Goal: Transaction & Acquisition: Register for event/course

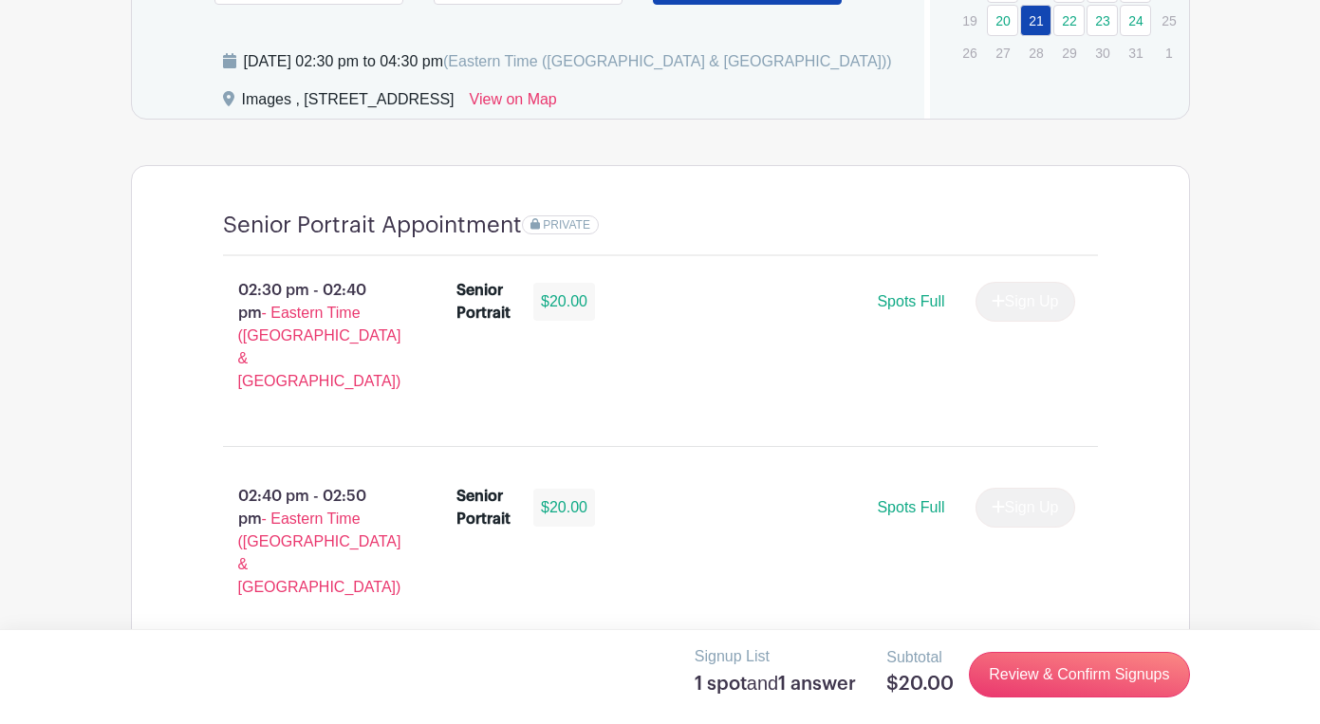
scroll to position [1273, 0]
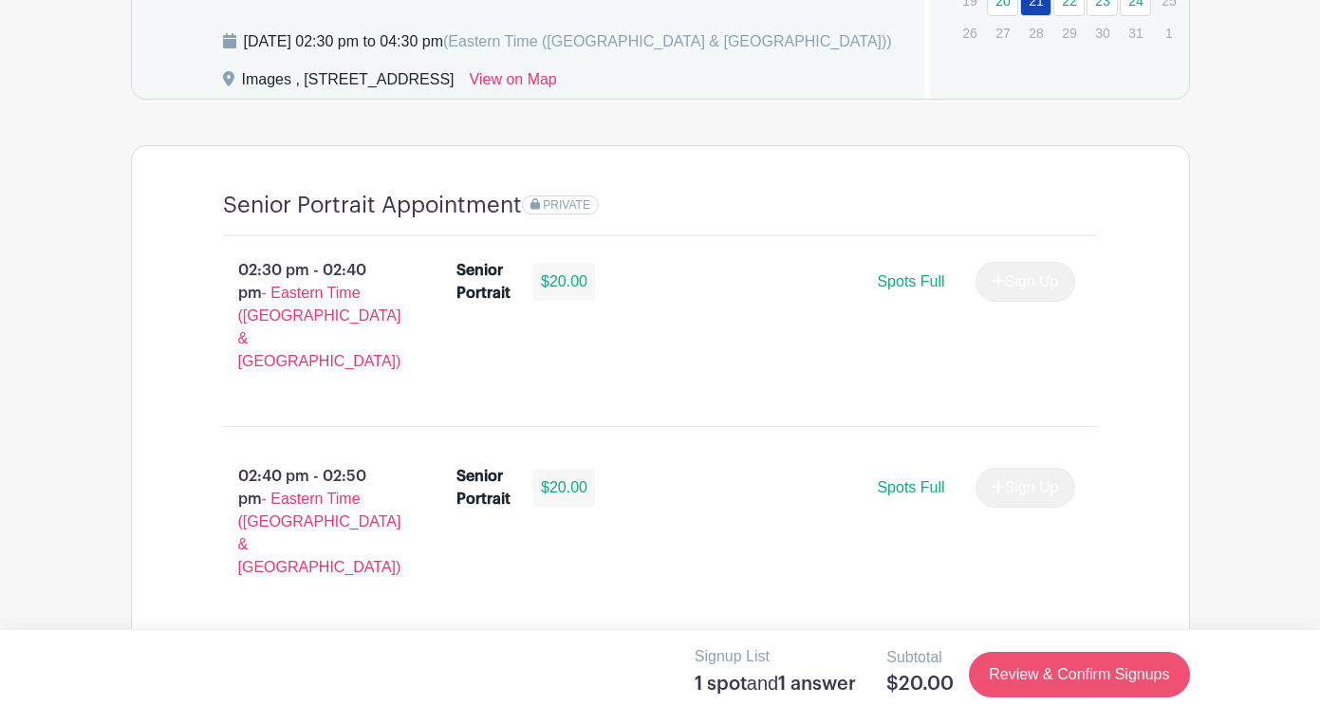
click at [999, 682] on link "Review & Confirm Signups" at bounding box center [1079, 675] width 220 height 46
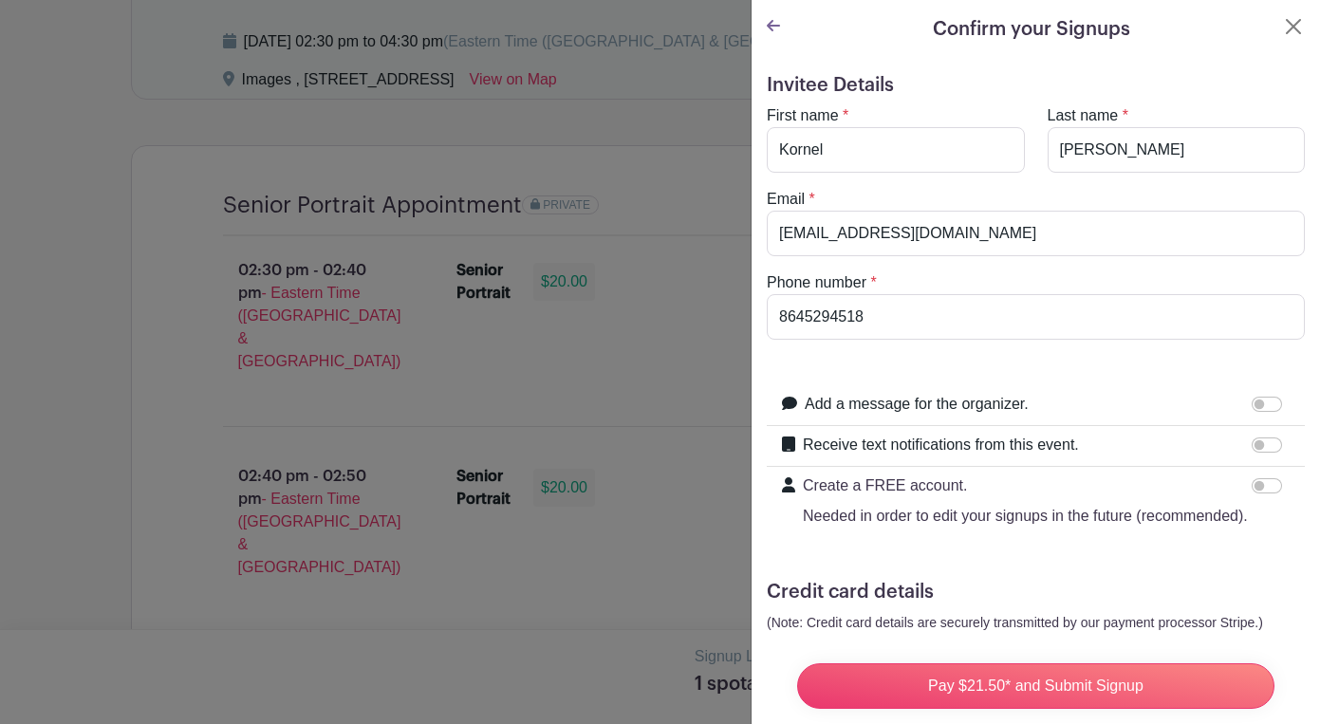
scroll to position [0, 0]
click at [771, 17] on div at bounding box center [773, 29] width 13 height 28
click at [773, 22] on icon at bounding box center [773, 25] width 13 height 11
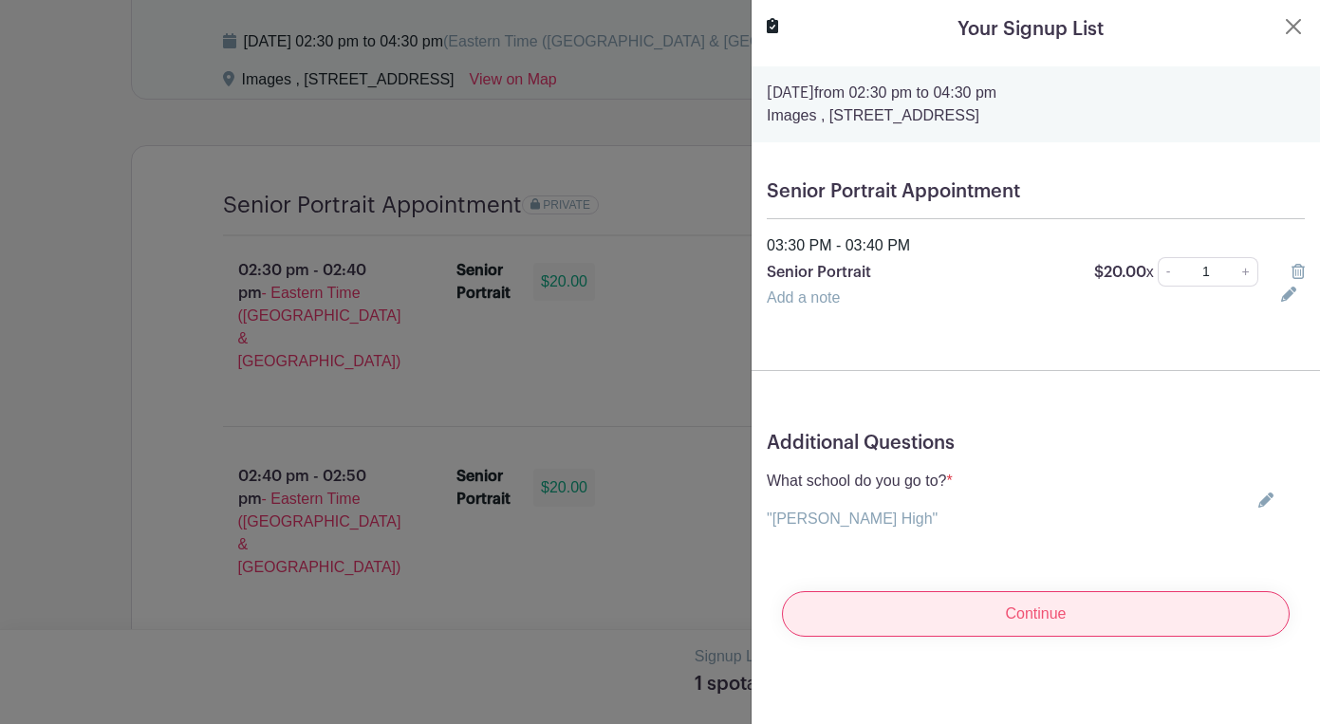
click at [1059, 619] on input "Continue" at bounding box center [1036, 614] width 508 height 46
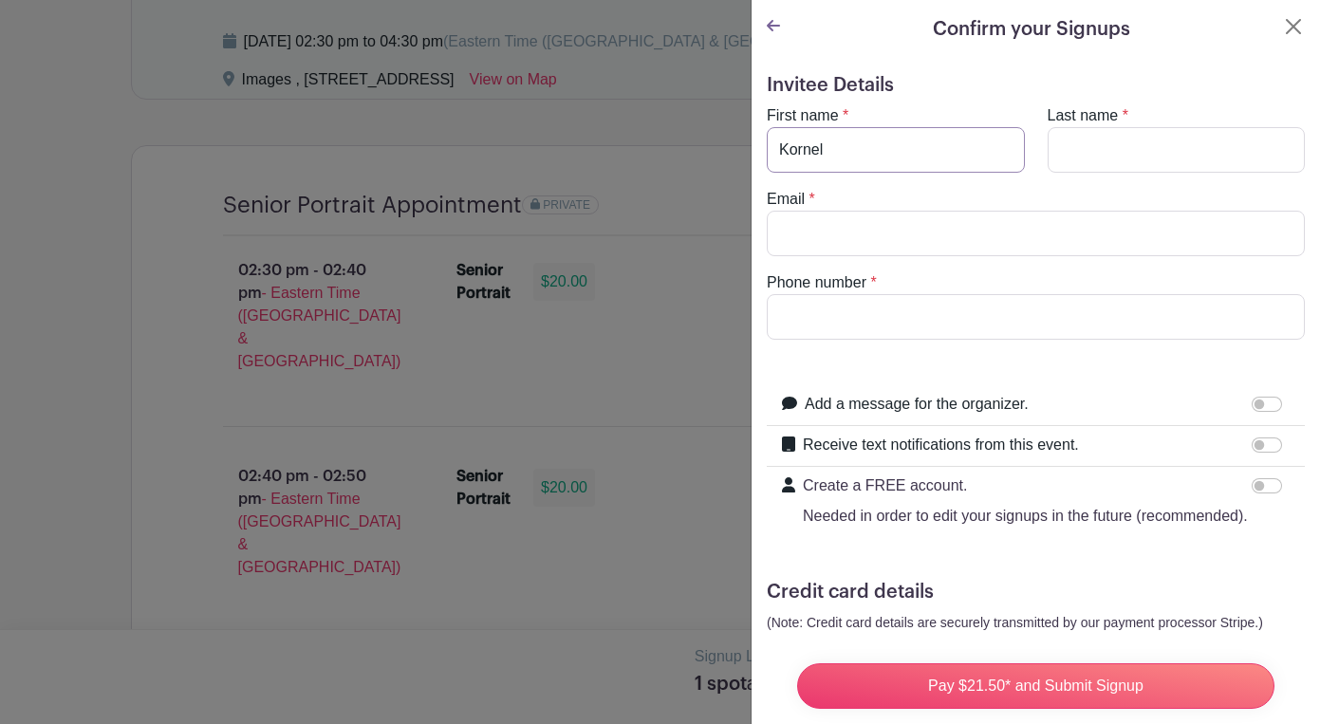
type input "Kornel"
type input "Fangman"
click at [984, 193] on div "Email * brayzens22" at bounding box center [1036, 222] width 561 height 68
click at [927, 234] on input "brayzens22" at bounding box center [1036, 234] width 538 height 46
type input "brayzens223@gmail.com"
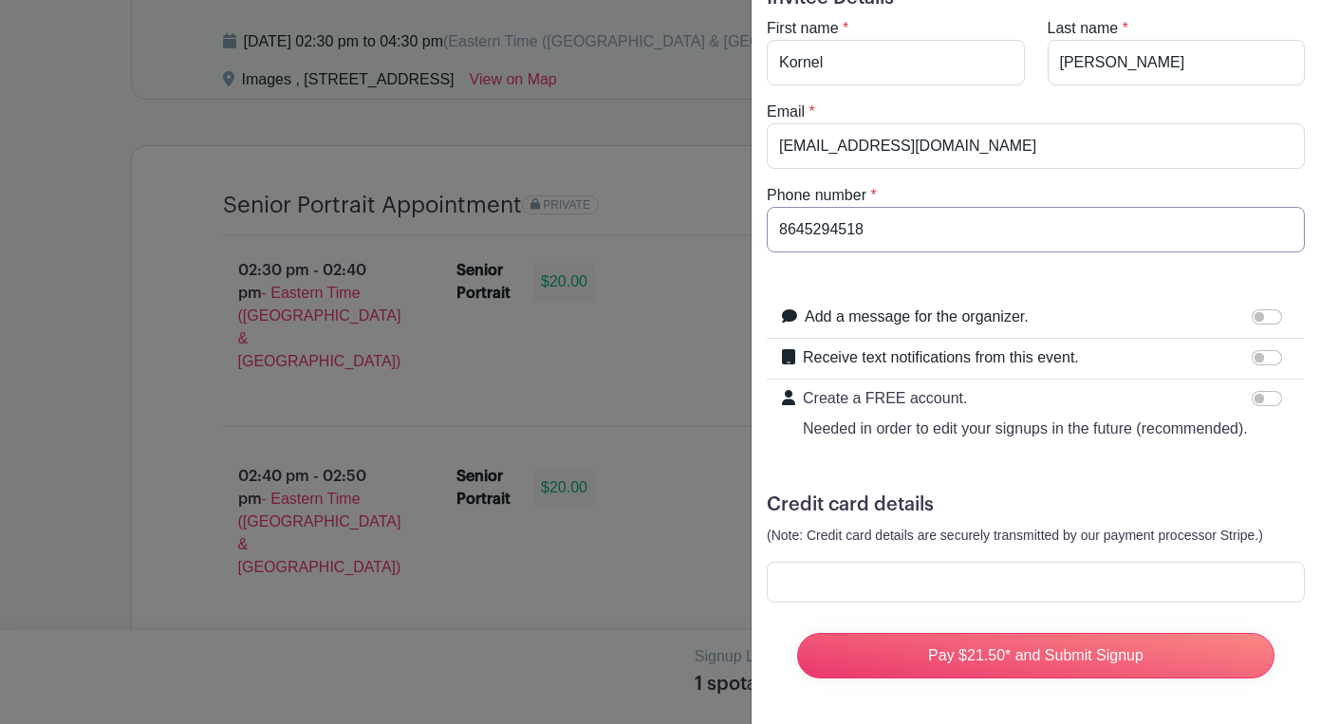
scroll to position [87, 0]
type input "8645294518"
click at [980, 572] on div at bounding box center [1036, 582] width 538 height 41
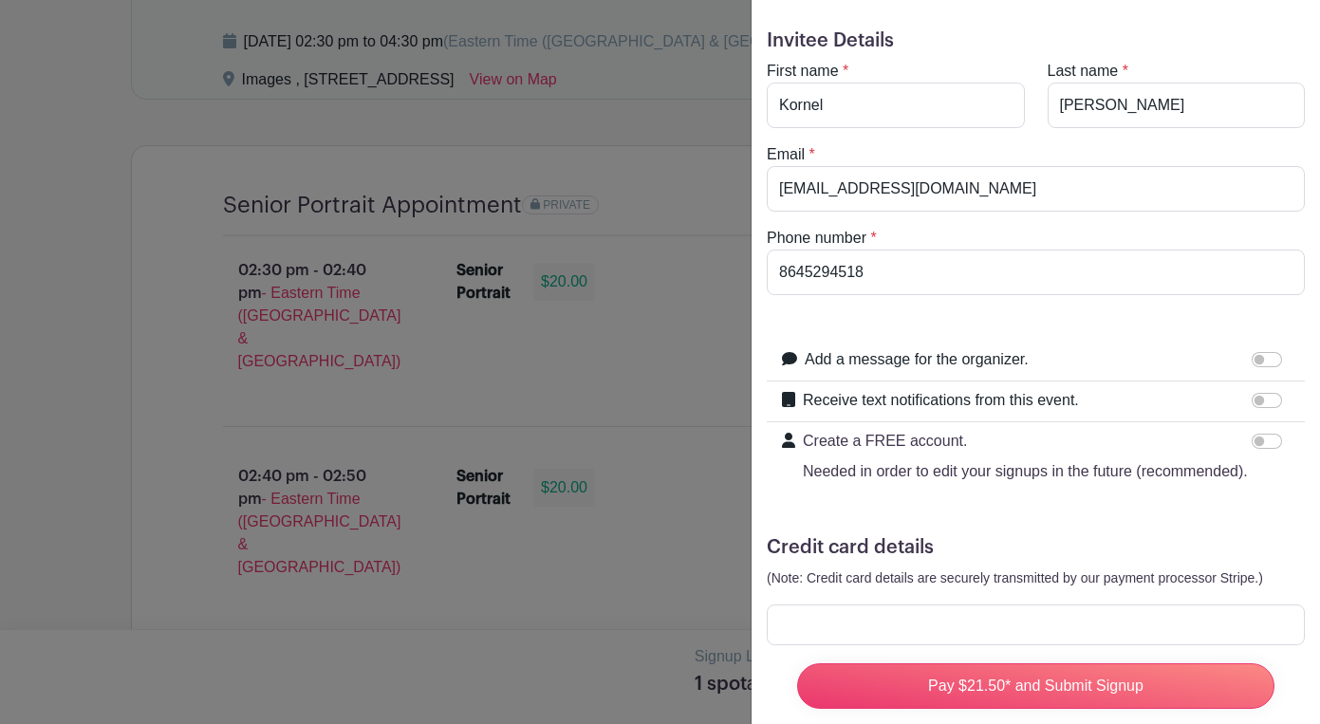
scroll to position [43, 0]
click at [1267, 412] on div at bounding box center [1271, 402] width 38 height 23
click at [1264, 402] on input "Receive text notifications from this event." at bounding box center [1267, 402] width 30 height 15
checkbox input "true"
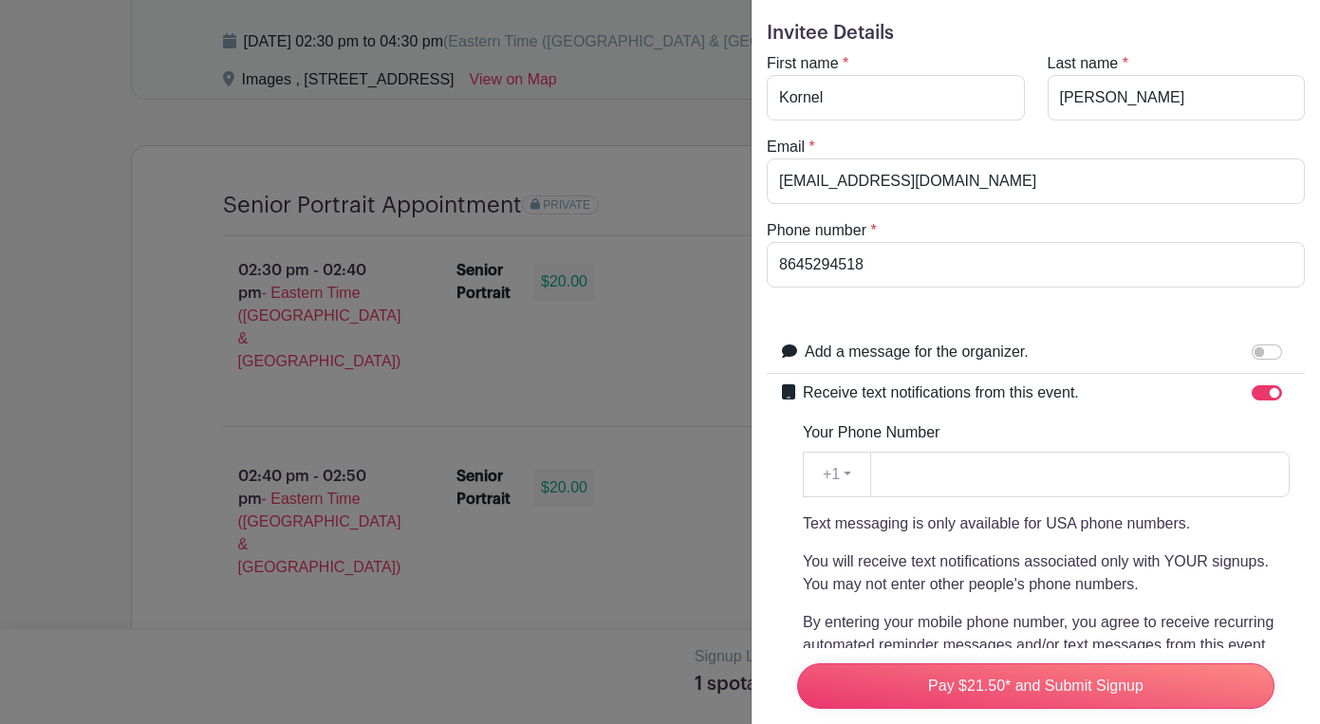
scroll to position [0, 0]
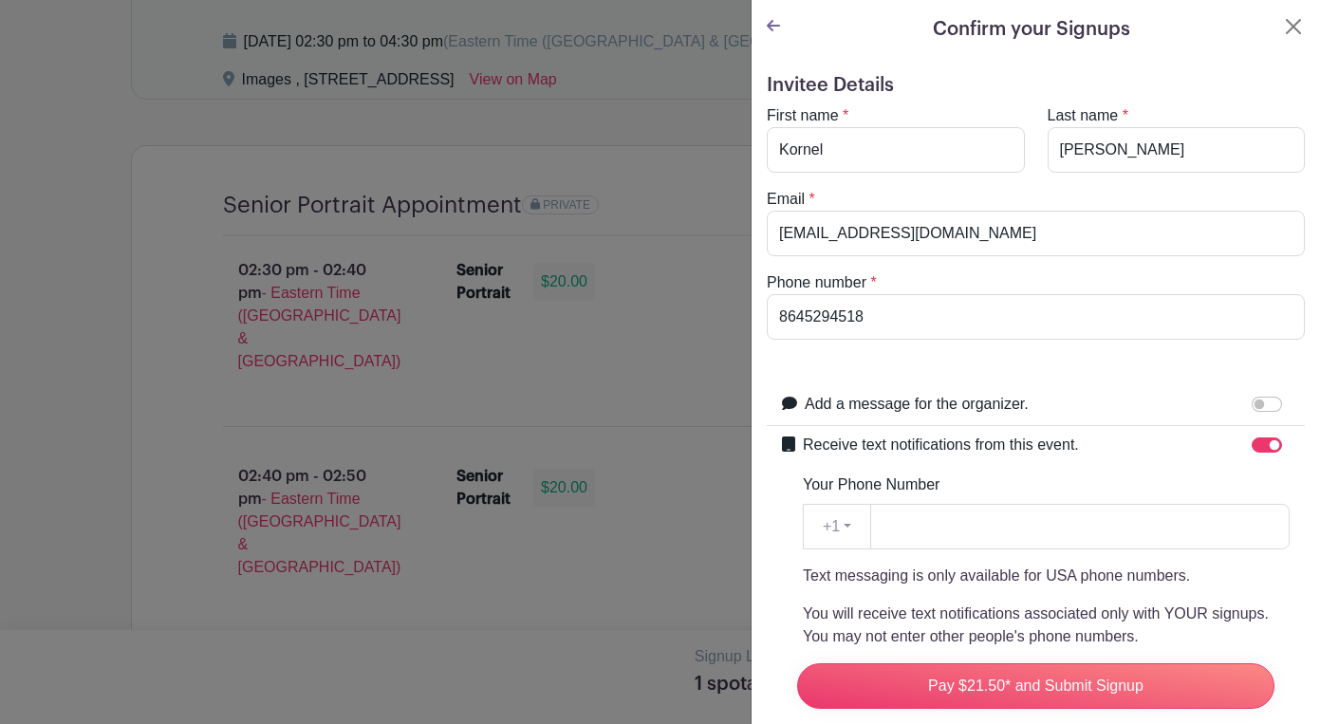
click at [776, 28] on icon at bounding box center [773, 25] width 13 height 11
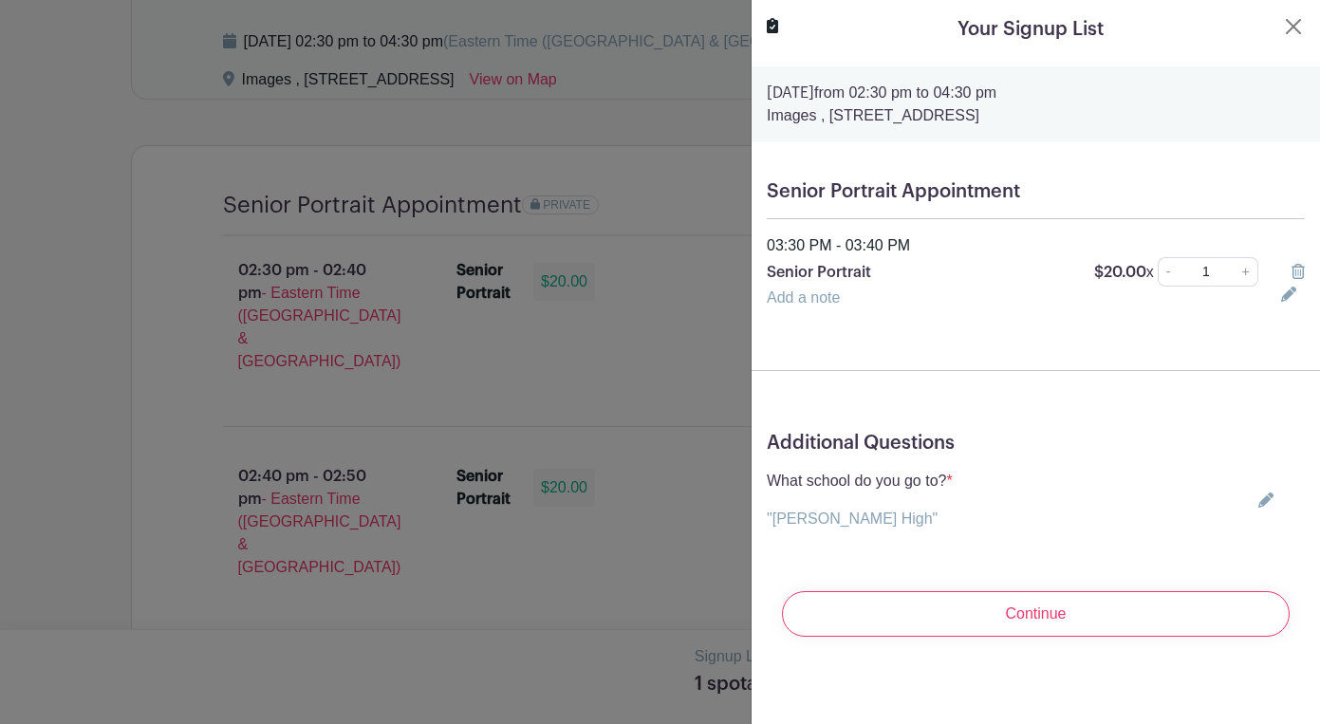
click at [877, 246] on div "03:30 PM - 03:40 PM" at bounding box center [1036, 245] width 561 height 23
click at [1293, 25] on button "Close" at bounding box center [1293, 26] width 23 height 23
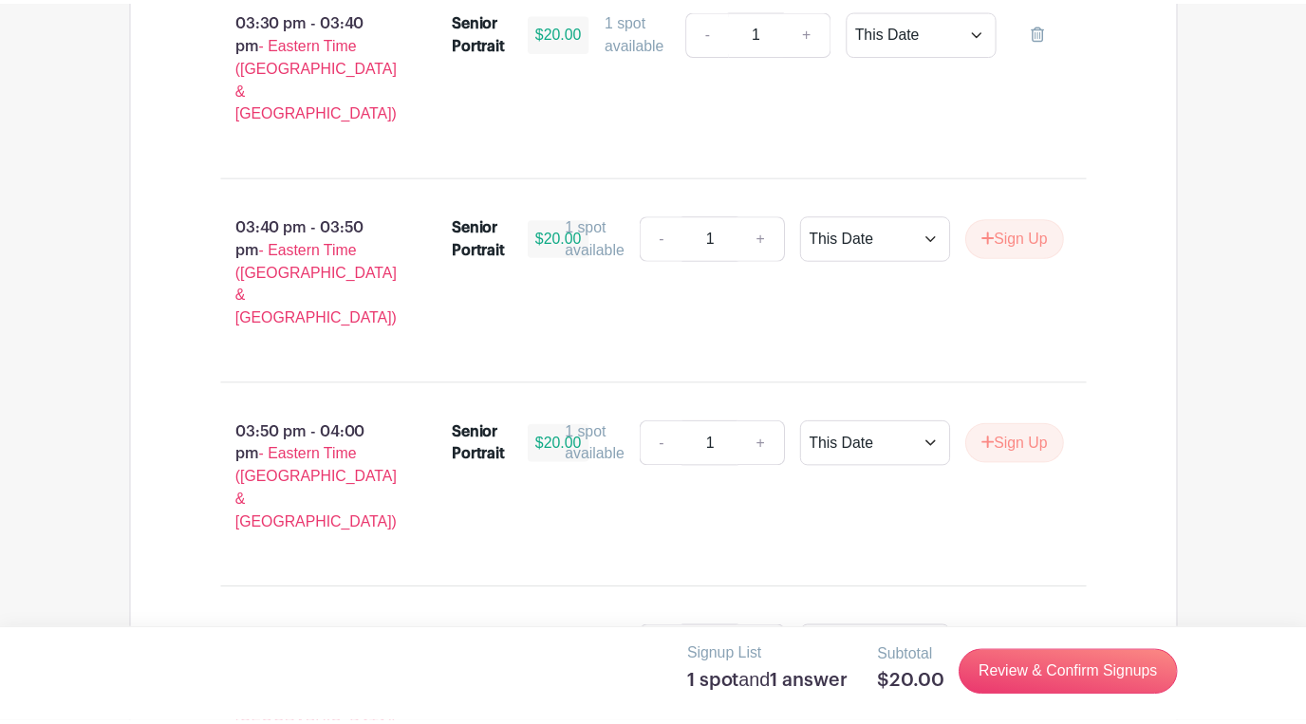
scroll to position [2717, 0]
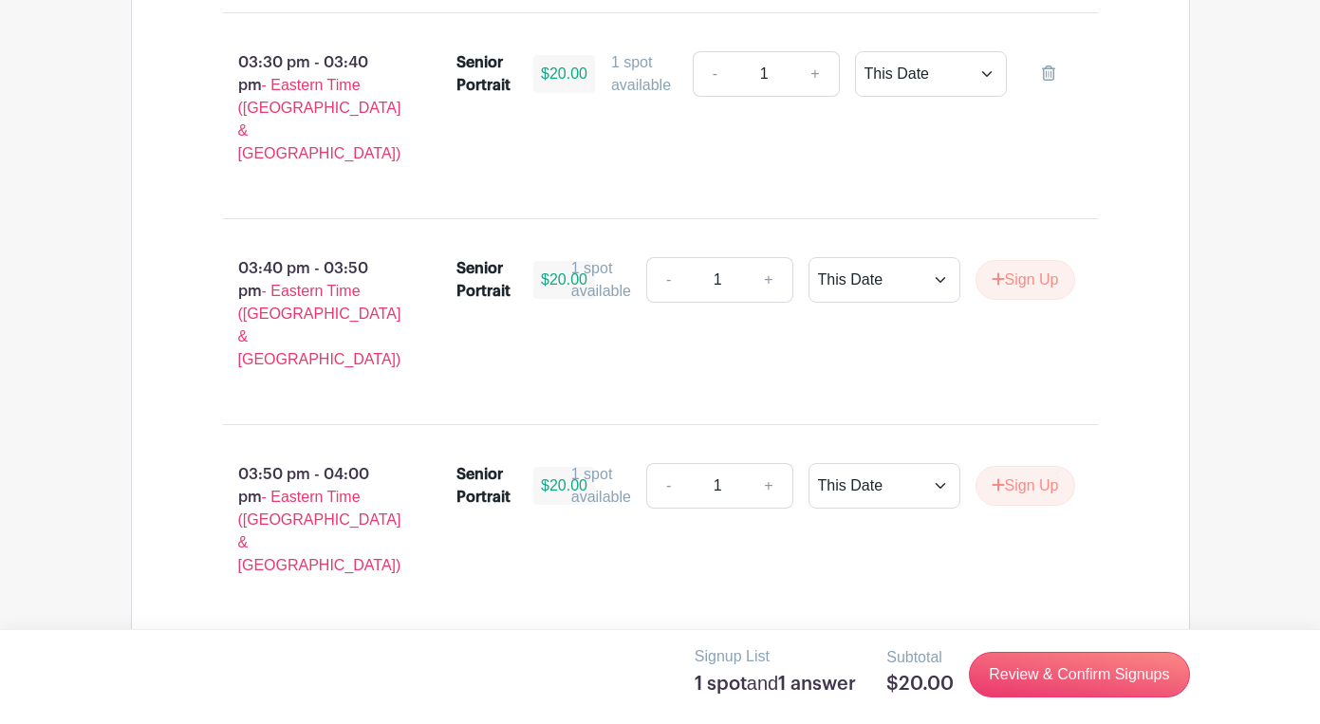
click at [992, 683] on icon "submit" at bounding box center [998, 690] width 13 height 15
click at [1032, 681] on link "Review & Confirm Signups" at bounding box center [1079, 675] width 220 height 46
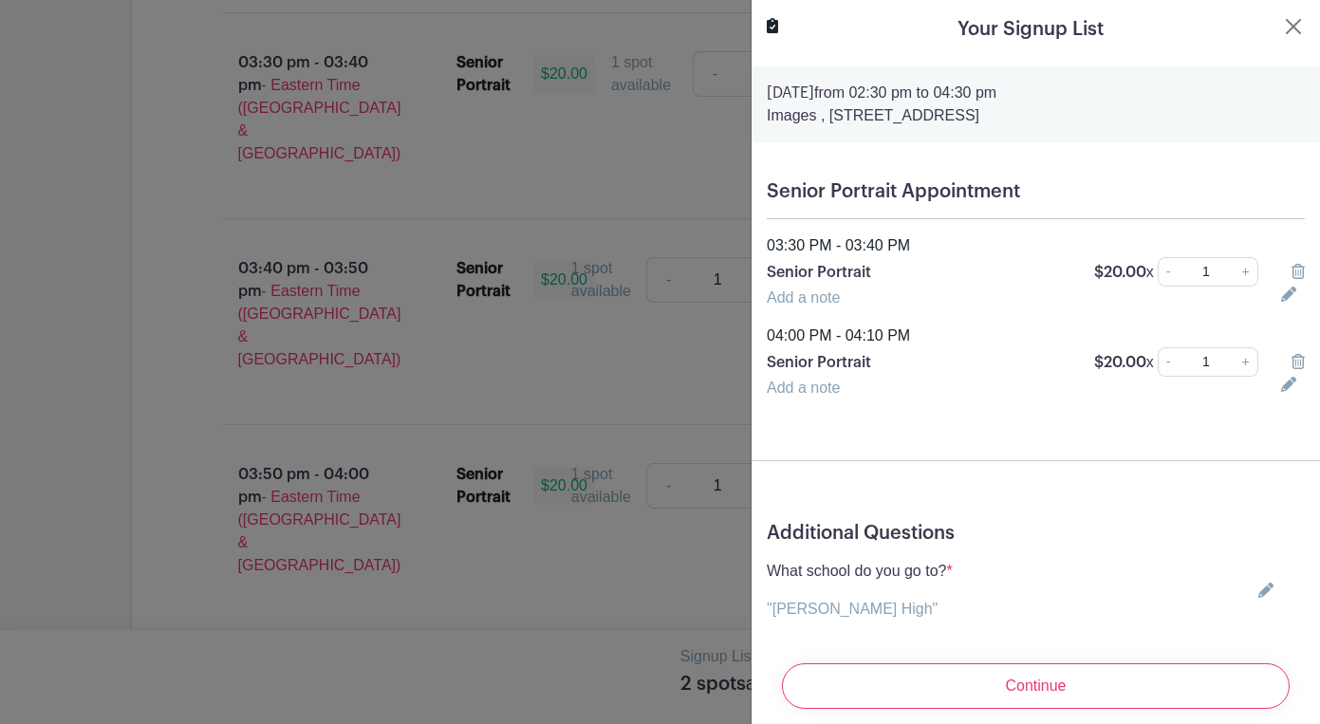
click at [1295, 276] on icon at bounding box center [1298, 271] width 13 height 15
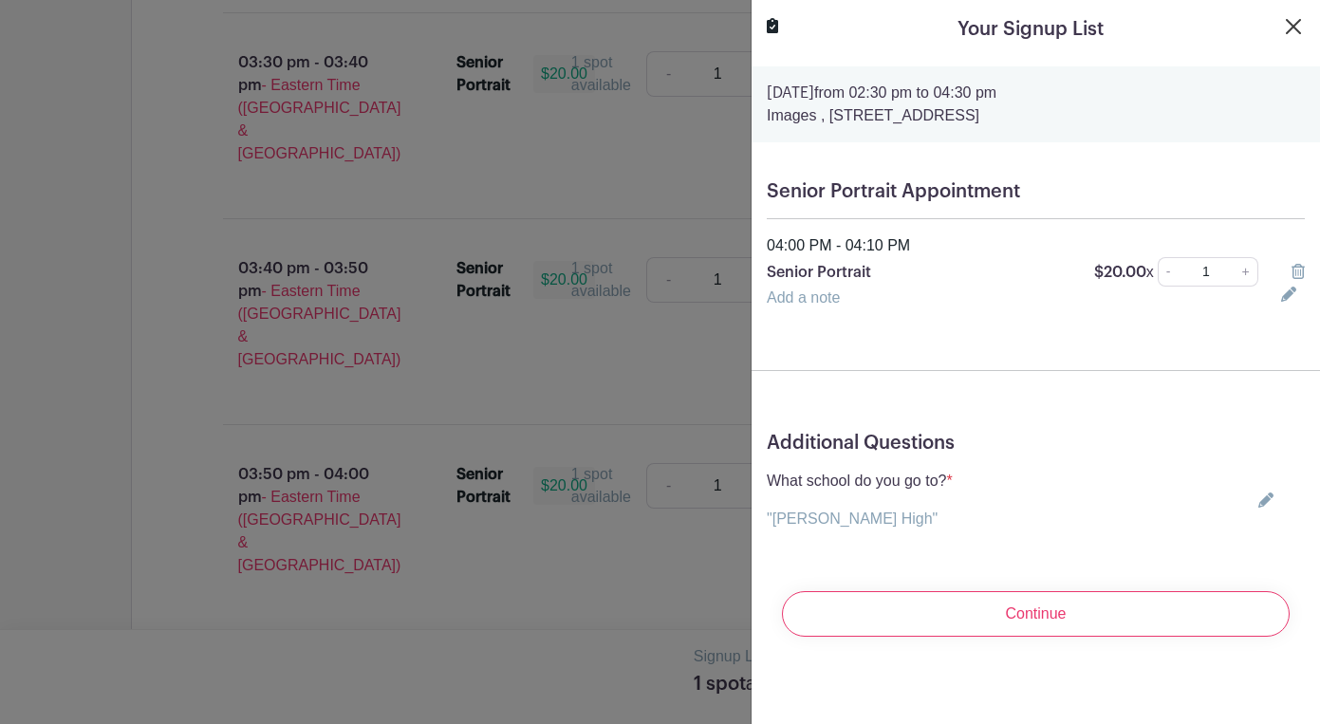
click at [1291, 27] on button "Close" at bounding box center [1293, 26] width 23 height 23
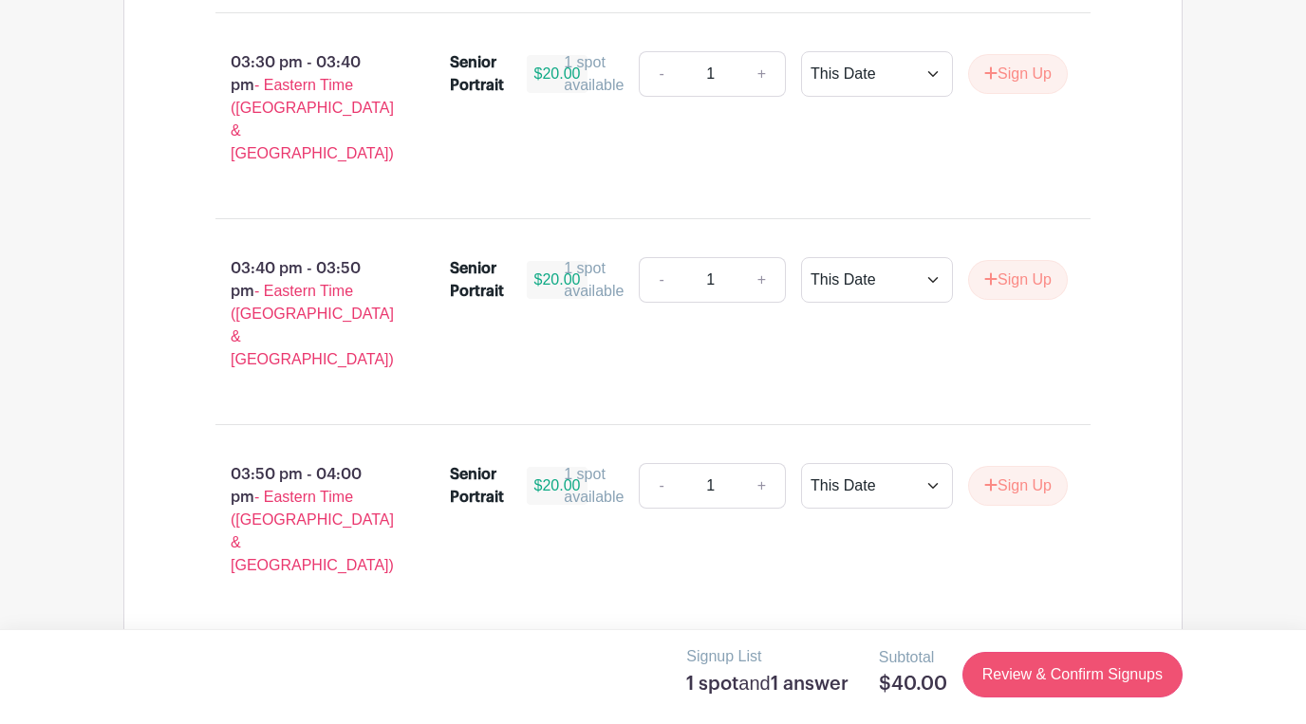
click at [1013, 684] on link "Review & Confirm Signups" at bounding box center [1073, 675] width 220 height 46
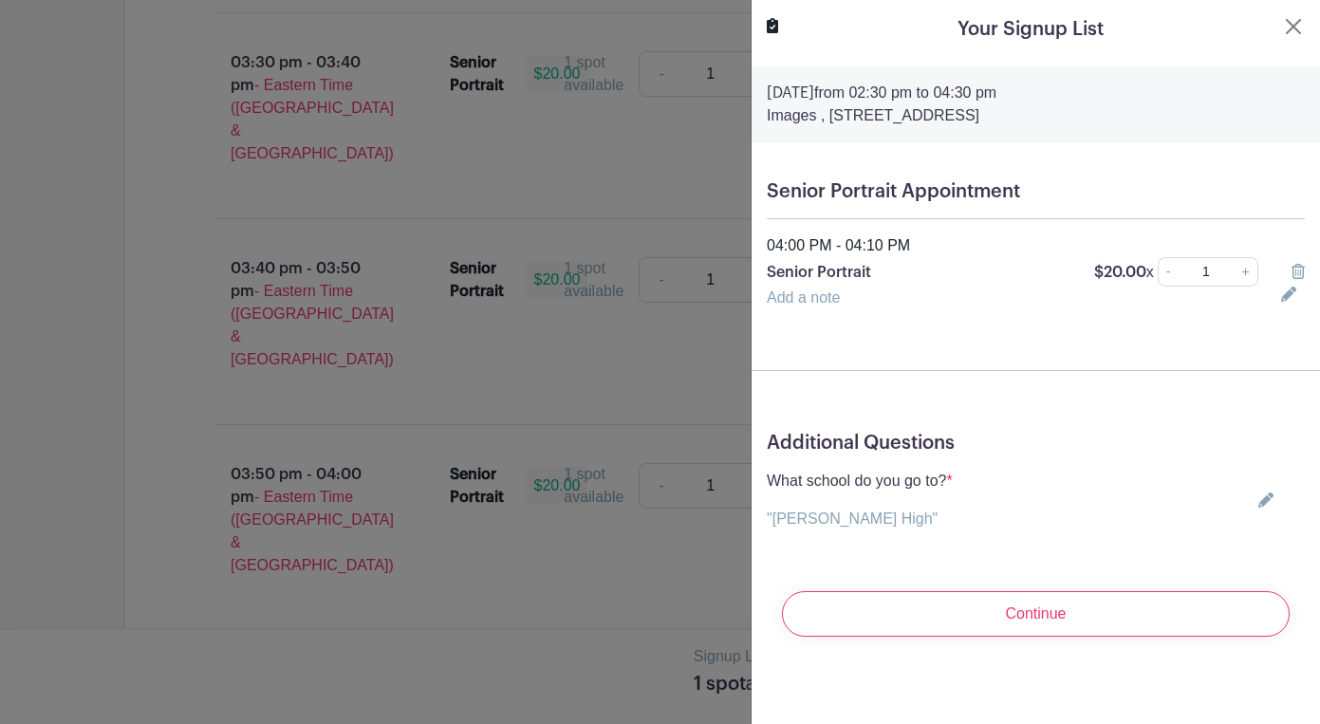
click at [1282, 18] on button "Close" at bounding box center [1293, 26] width 23 height 23
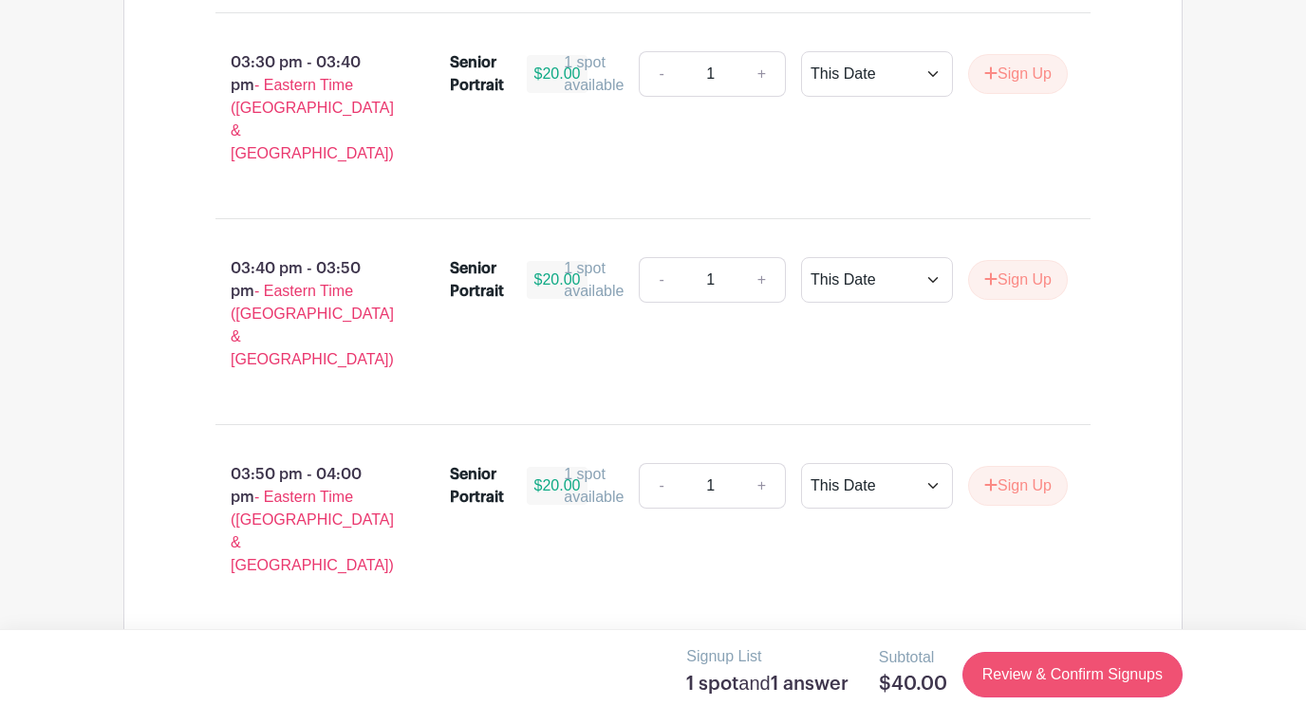
click at [997, 680] on link "Review & Confirm Signups" at bounding box center [1073, 675] width 220 height 46
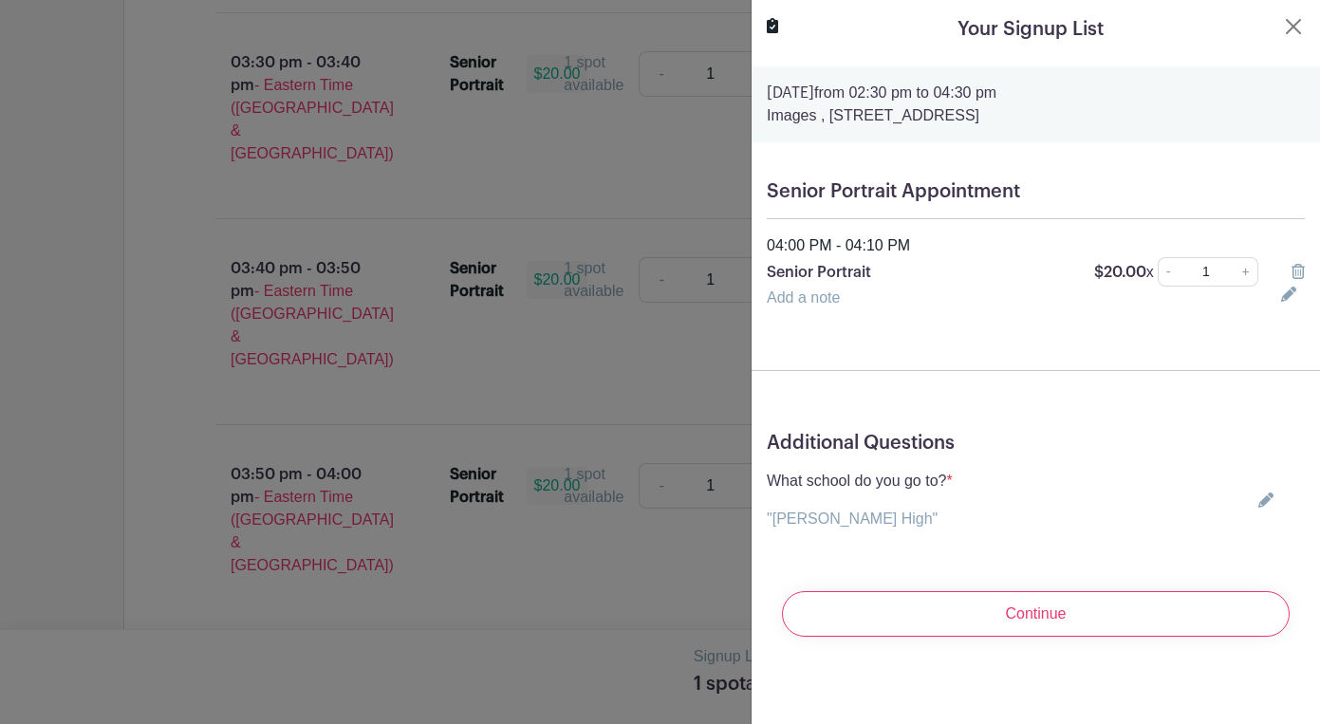
click at [1162, 273] on link "-" at bounding box center [1168, 271] width 21 height 29
click at [1242, 272] on link "+" at bounding box center [1247, 271] width 24 height 29
click at [1165, 274] on link "-" at bounding box center [1168, 271] width 21 height 29
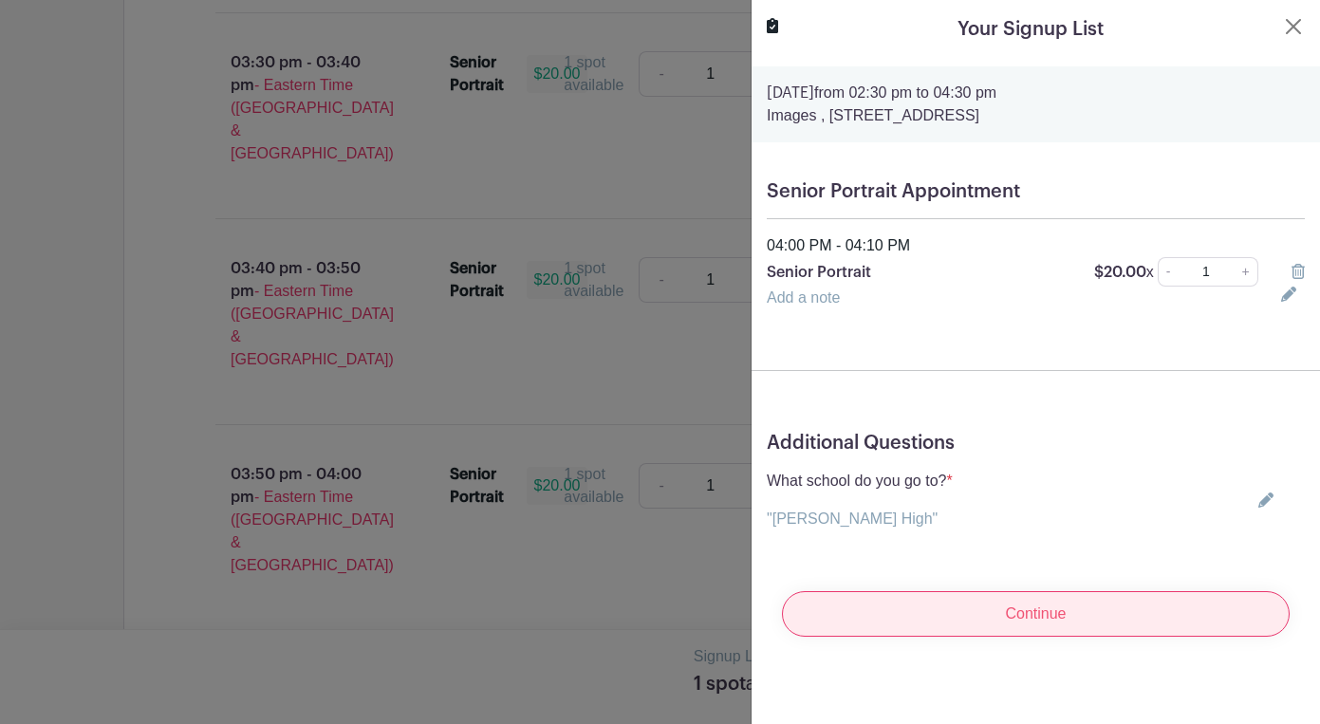
click at [1115, 631] on input "Continue" at bounding box center [1036, 614] width 508 height 46
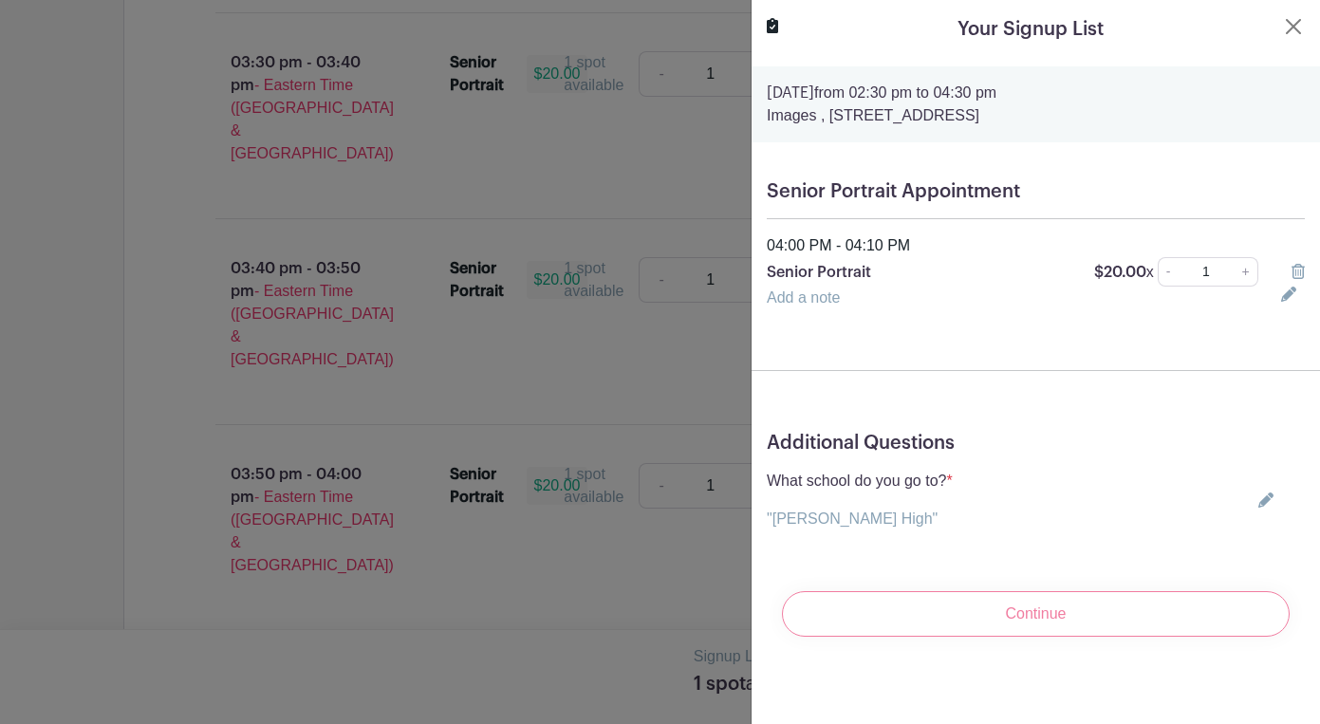
click at [986, 610] on div "Continue" at bounding box center [1036, 614] width 538 height 76
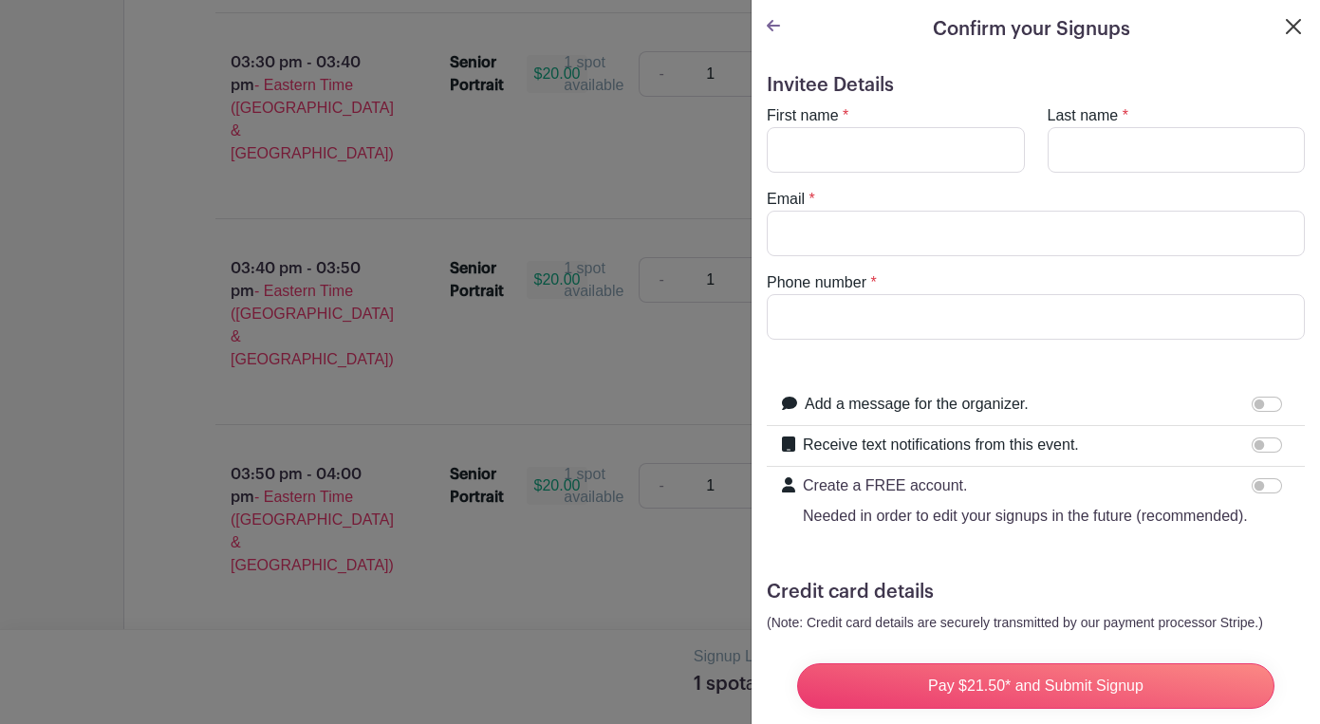
click at [1282, 29] on button "Close" at bounding box center [1293, 26] width 23 height 23
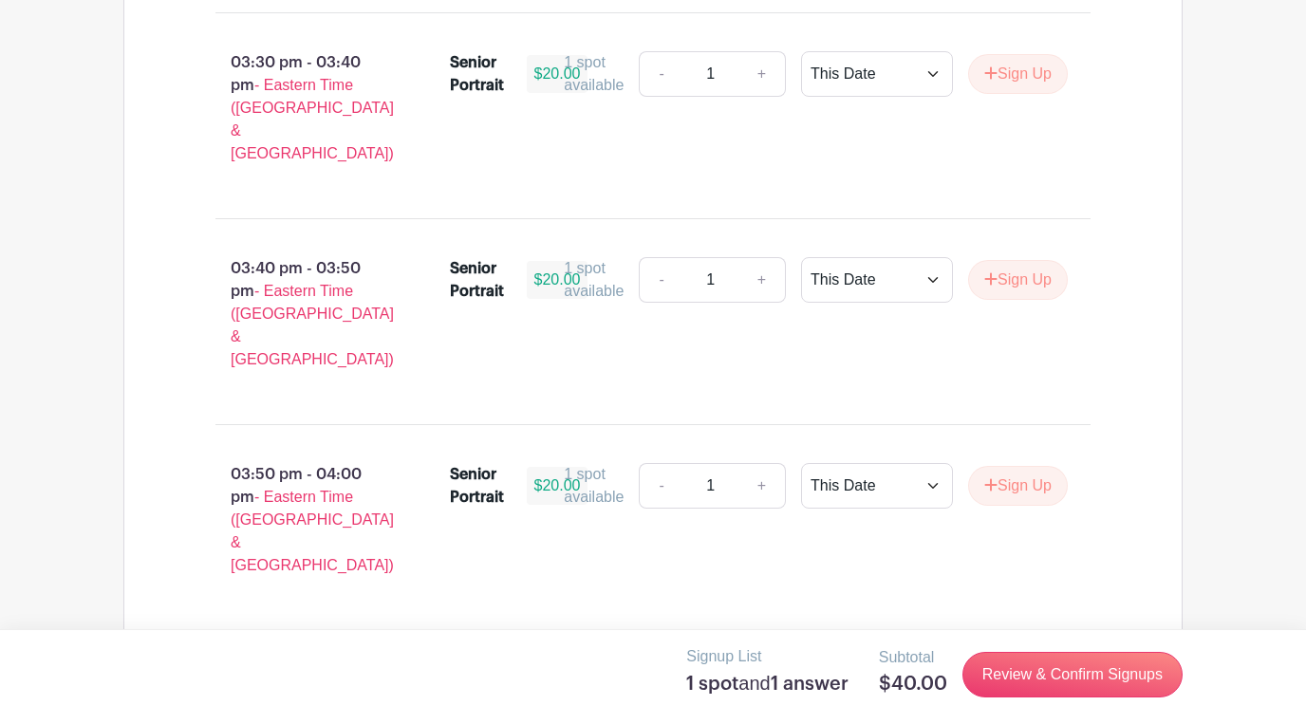
click at [1036, 683] on icon at bounding box center [1041, 690] width 13 height 15
click at [768, 669] on div "Senior Portrait $20.00 1 spot available - 1 + This Date Select Dates Select Dat…" at bounding box center [759, 695] width 619 height 53
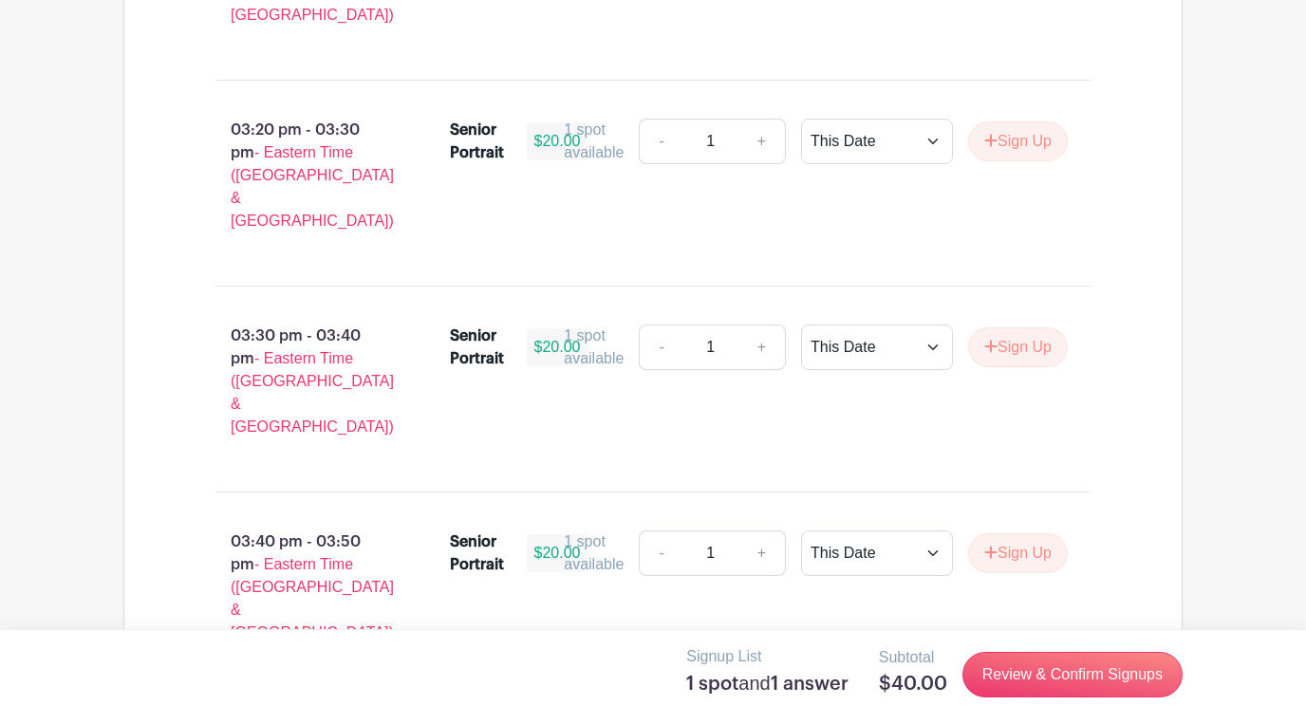
scroll to position [2669, 0]
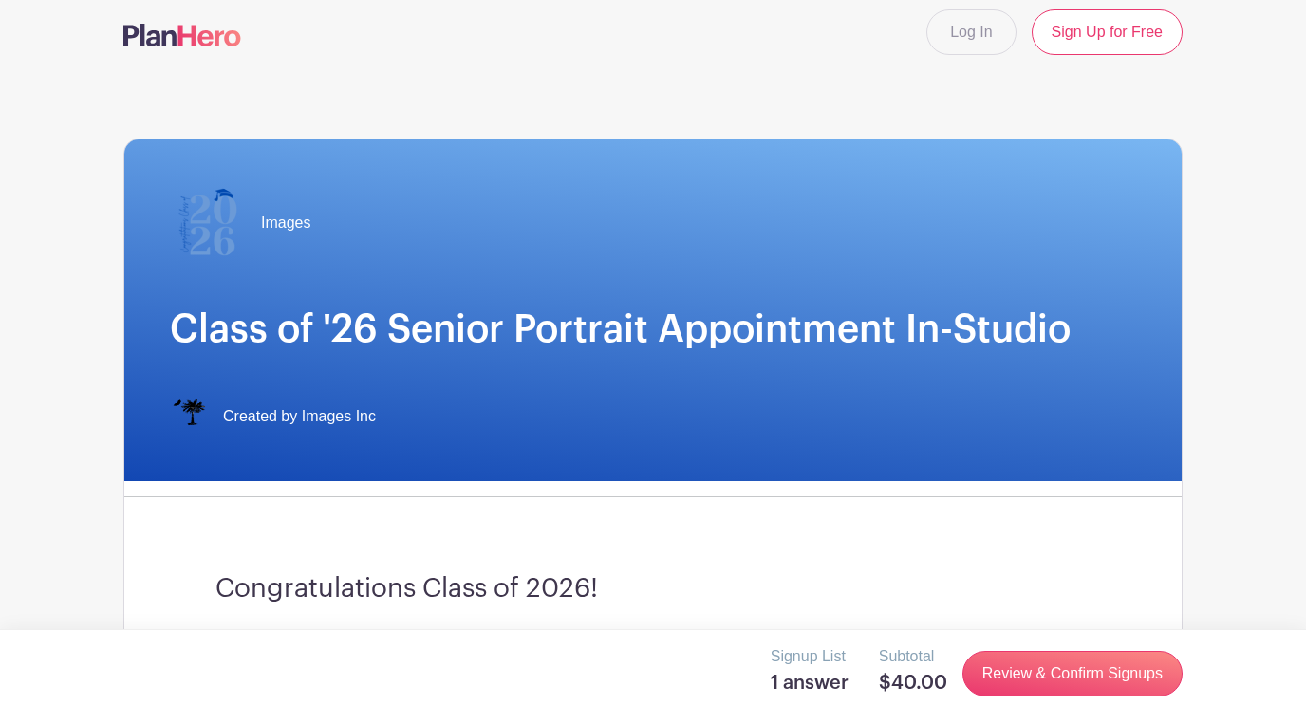
scroll to position [0, 0]
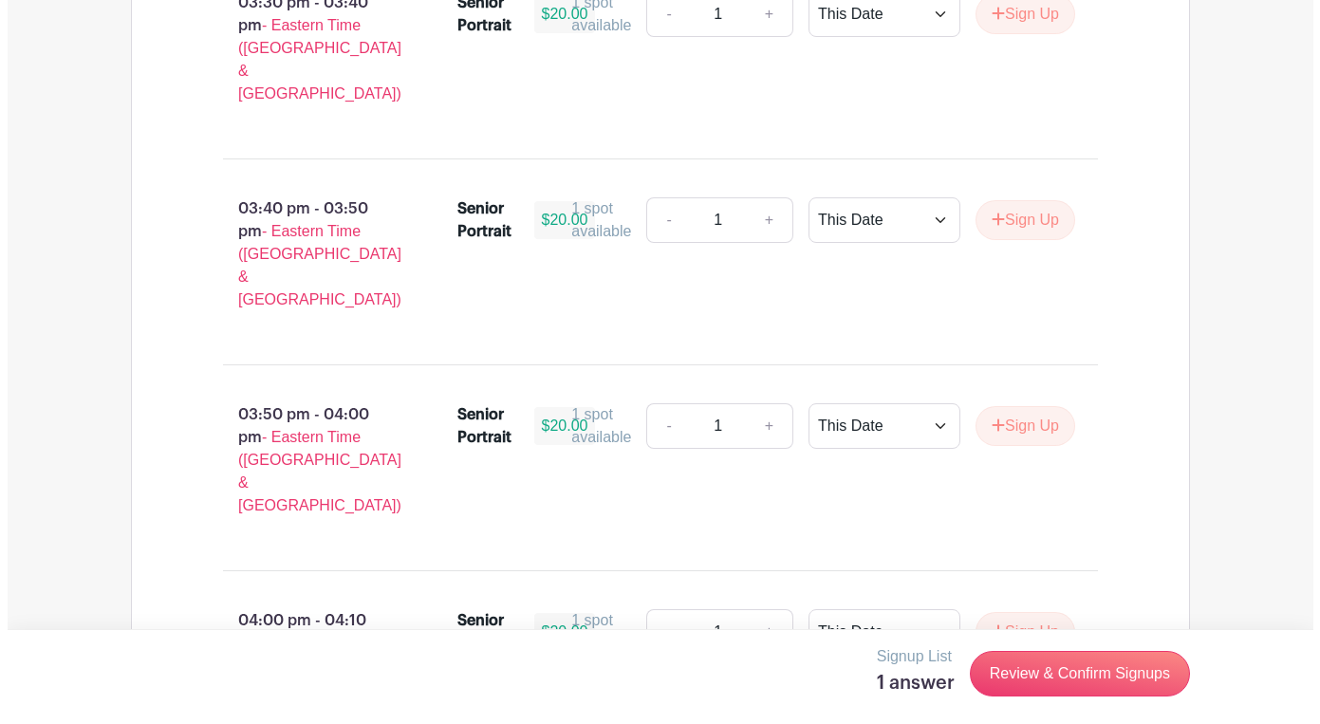
scroll to position [2808, 0]
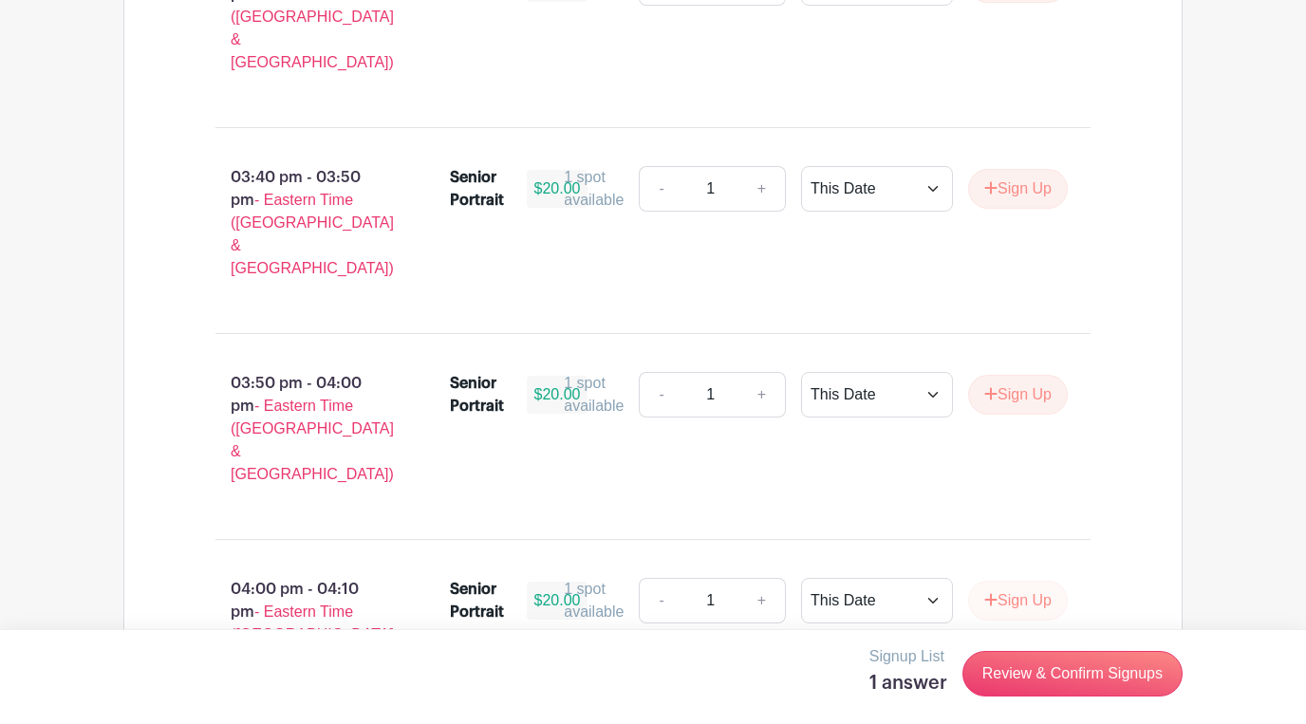
click at [997, 581] on button "Sign Up" at bounding box center [1018, 601] width 100 height 40
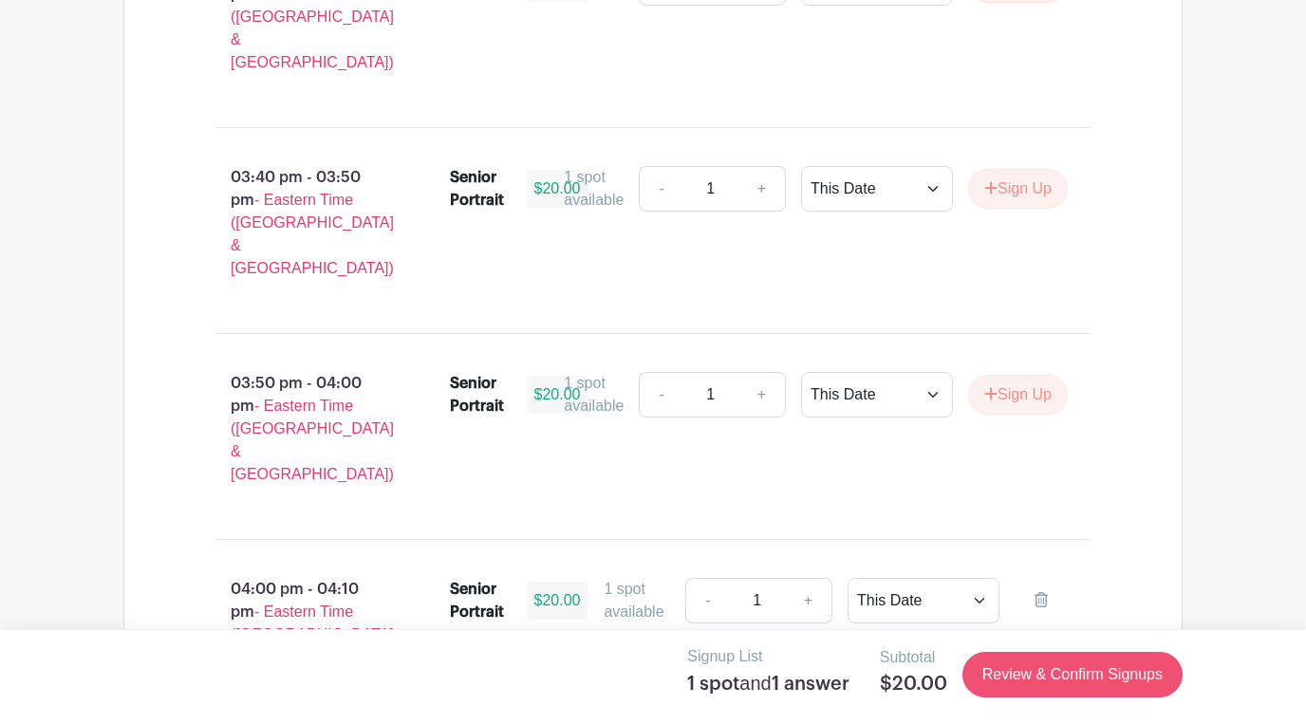
click at [1076, 682] on link "Review & Confirm Signups" at bounding box center [1073, 675] width 220 height 46
